Goal: Information Seeking & Learning: Check status

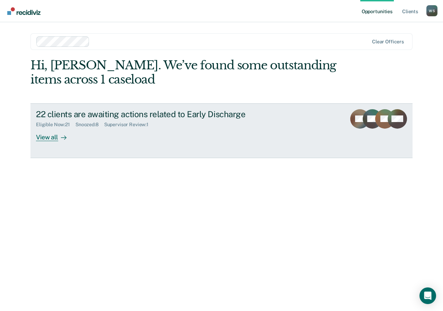
click at [51, 137] on div "View all" at bounding box center [55, 134] width 39 height 14
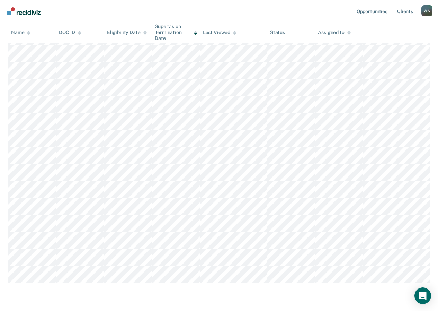
scroll to position [230, 0]
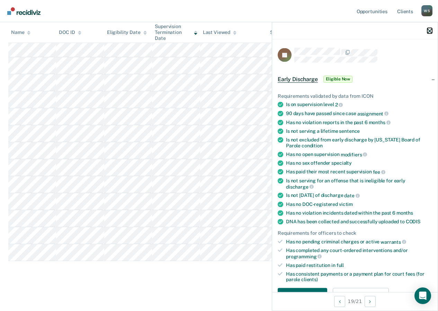
click at [430, 29] on icon "button" at bounding box center [429, 30] width 5 height 5
